Goal: Task Accomplishment & Management: Use online tool/utility

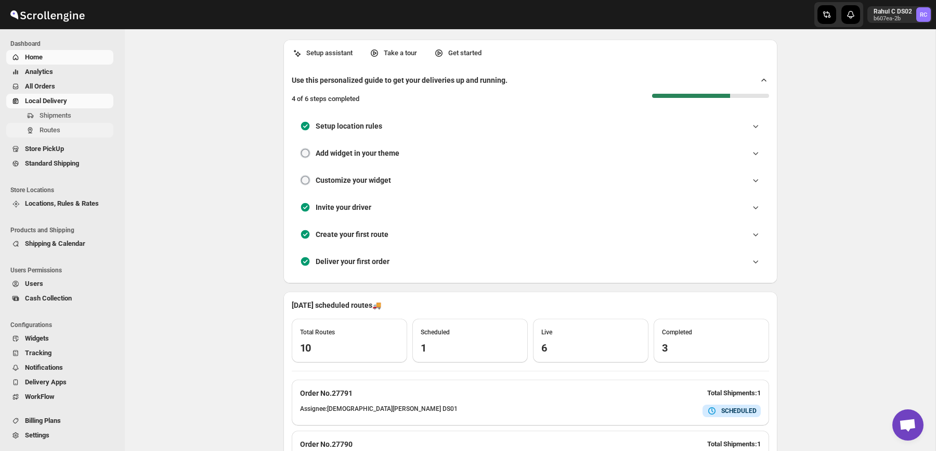
click at [66, 129] on span "Routes" at bounding box center [76, 130] width 72 height 10
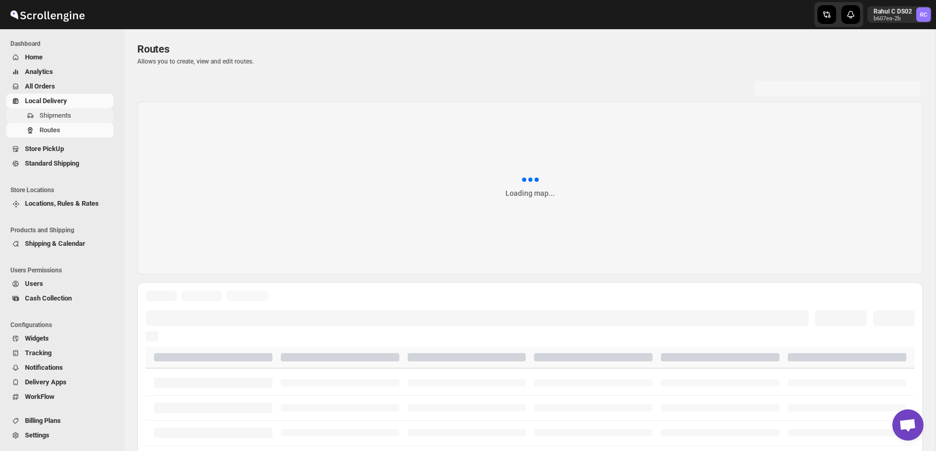
click at [92, 119] on span "Shipments" at bounding box center [76, 115] width 72 height 10
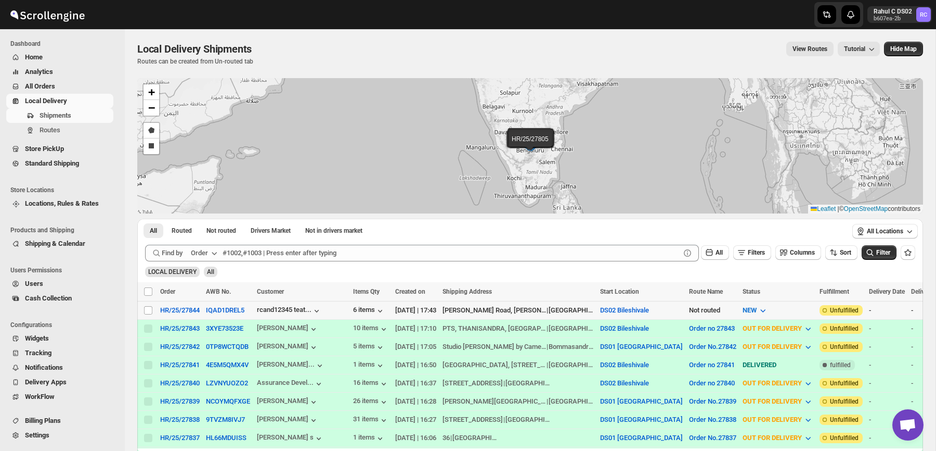
click at [144, 315] on td "Select shipment" at bounding box center [147, 310] width 20 height 18
checkbox input "true"
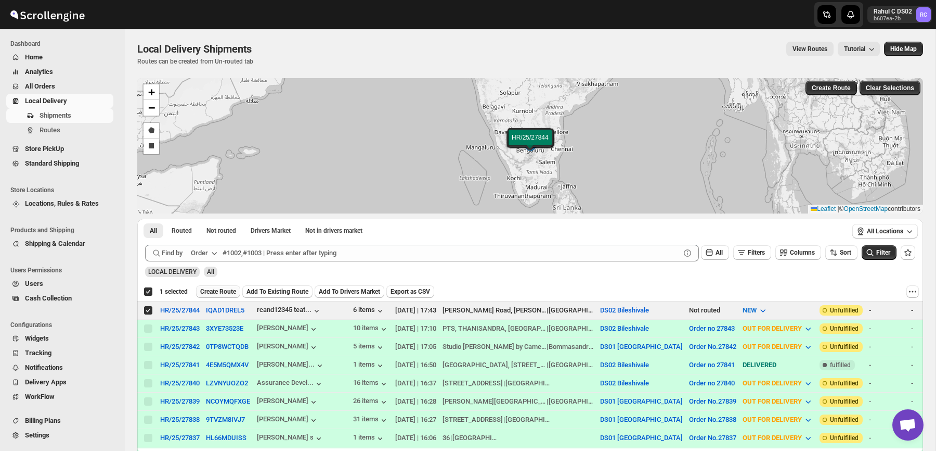
click at [225, 290] on span "Create Route" at bounding box center [218, 291] width 36 height 8
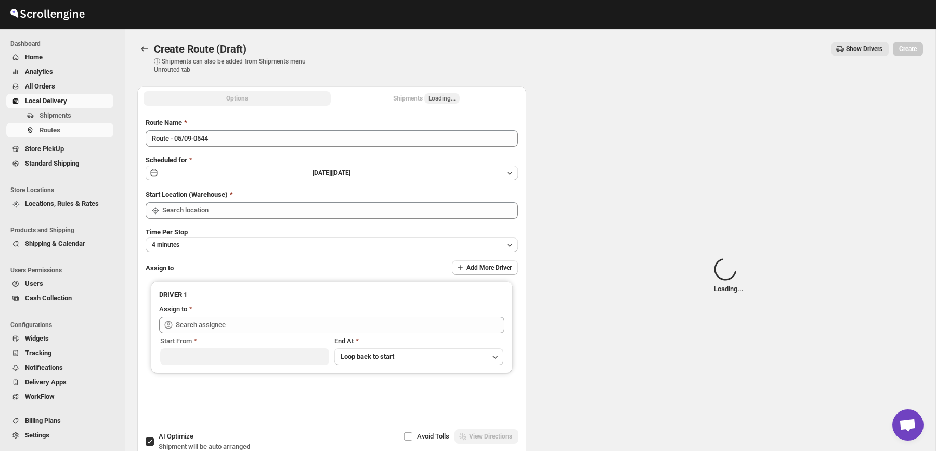
type input "DS02 Bileshivale"
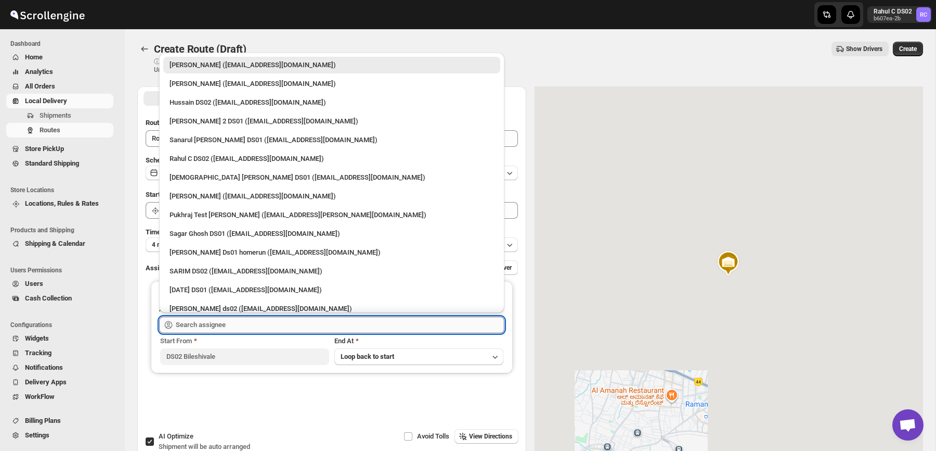
click at [273, 327] on input "text" at bounding box center [340, 324] width 329 height 17
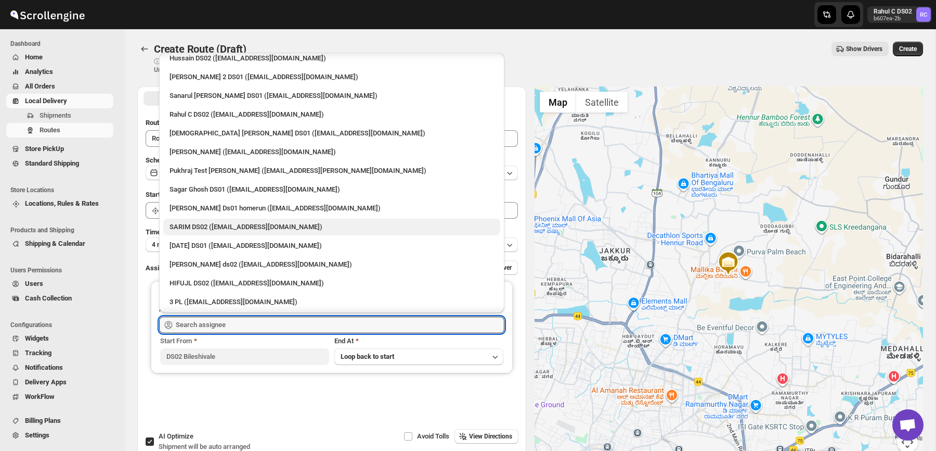
scroll to position [43, 0]
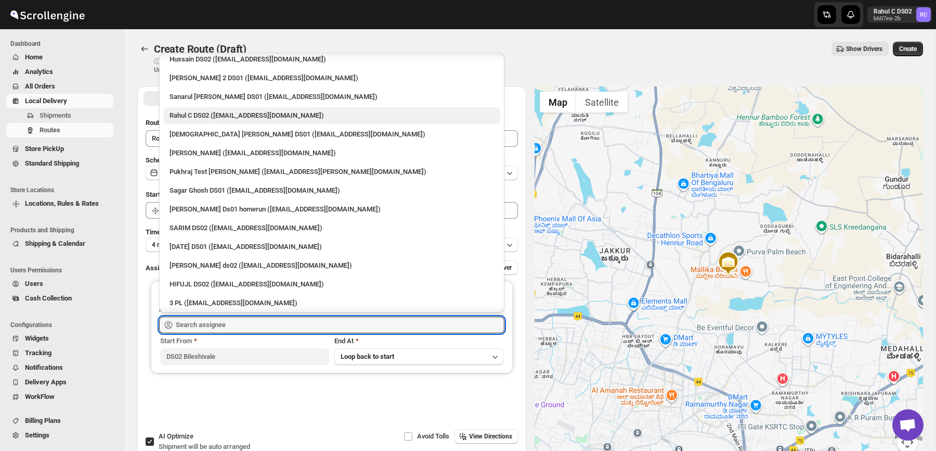
click at [262, 118] on div "Rahul C DS02 ([EMAIL_ADDRESS][DOMAIN_NAME])" at bounding box center [332, 115] width 325 height 10
type input "Rahul C DS02 ([EMAIL_ADDRESS][DOMAIN_NAME])"
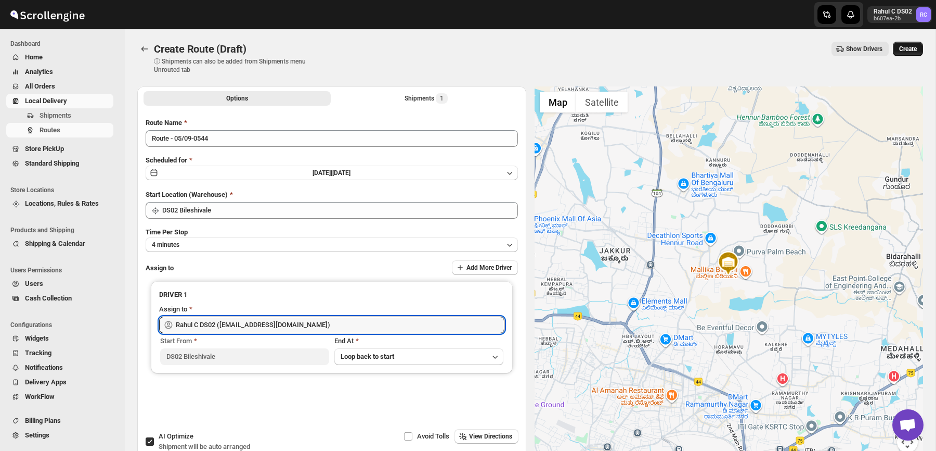
click at [917, 46] on button "Create" at bounding box center [908, 49] width 30 height 15
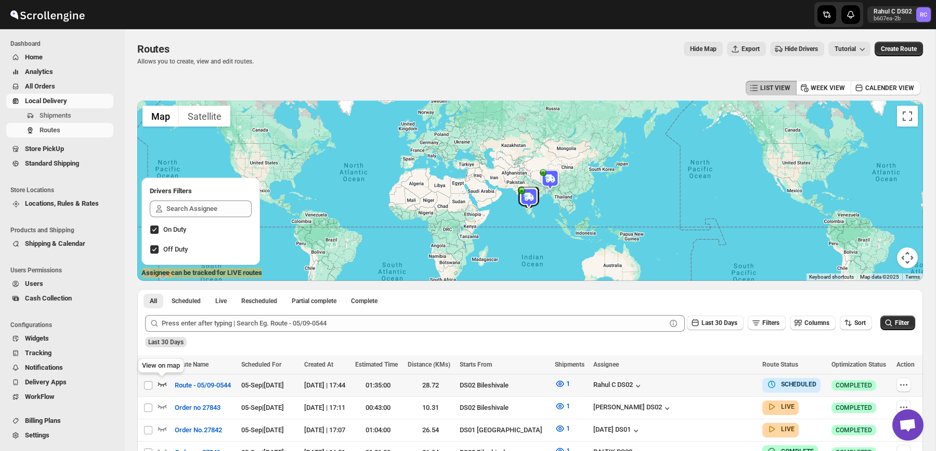
click at [162, 388] on icon "button" at bounding box center [162, 383] width 10 height 10
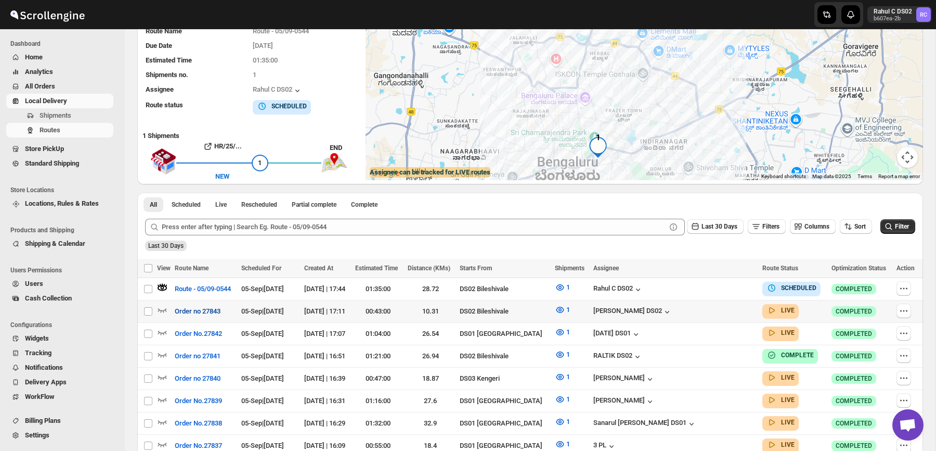
scroll to position [110, 0]
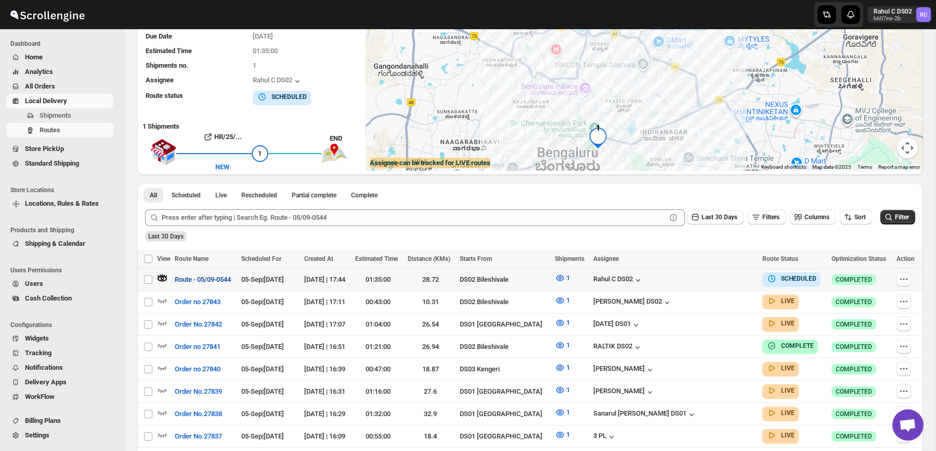
click at [203, 282] on span "Route - 05/09-0544" at bounding box center [203, 279] width 56 height 10
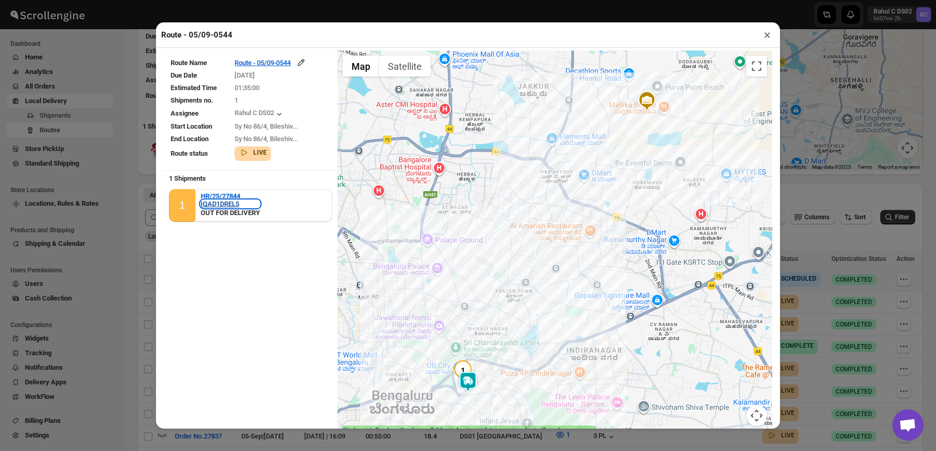
click at [236, 203] on div "IQAD1DREL5" at bounding box center [230, 204] width 59 height 8
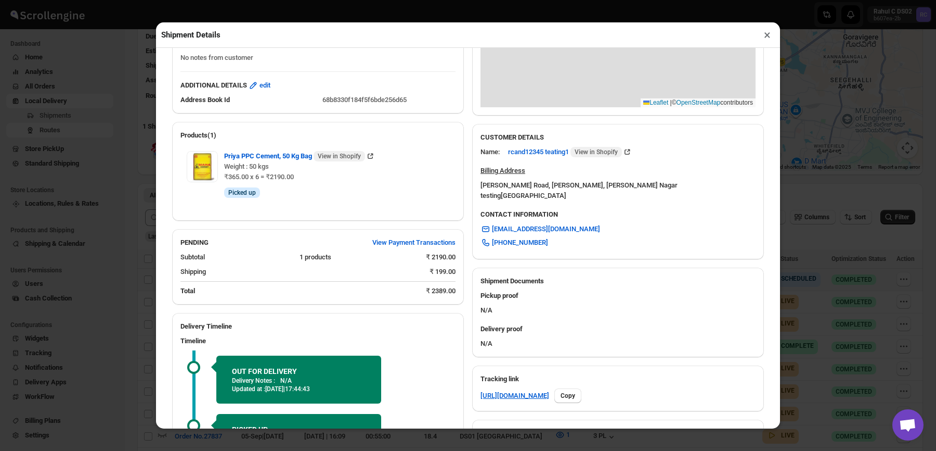
scroll to position [366, 0]
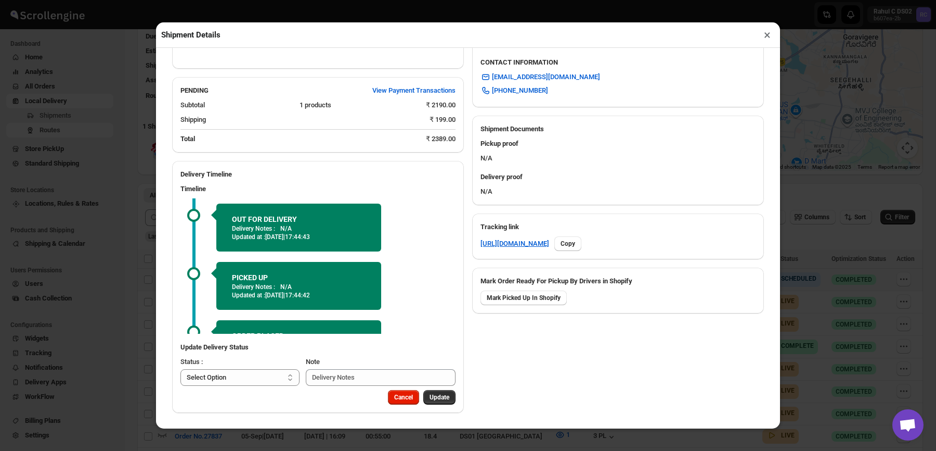
click at [526, 248] on div "[URL][DOMAIN_NAME] Copy" at bounding box center [618, 243] width 275 height 15
click at [536, 234] on div "Tracking link" at bounding box center [618, 229] width 275 height 15
click at [532, 243] on link "[URL][DOMAIN_NAME]" at bounding box center [515, 243] width 69 height 10
